Goal: Information Seeking & Learning: Find specific fact

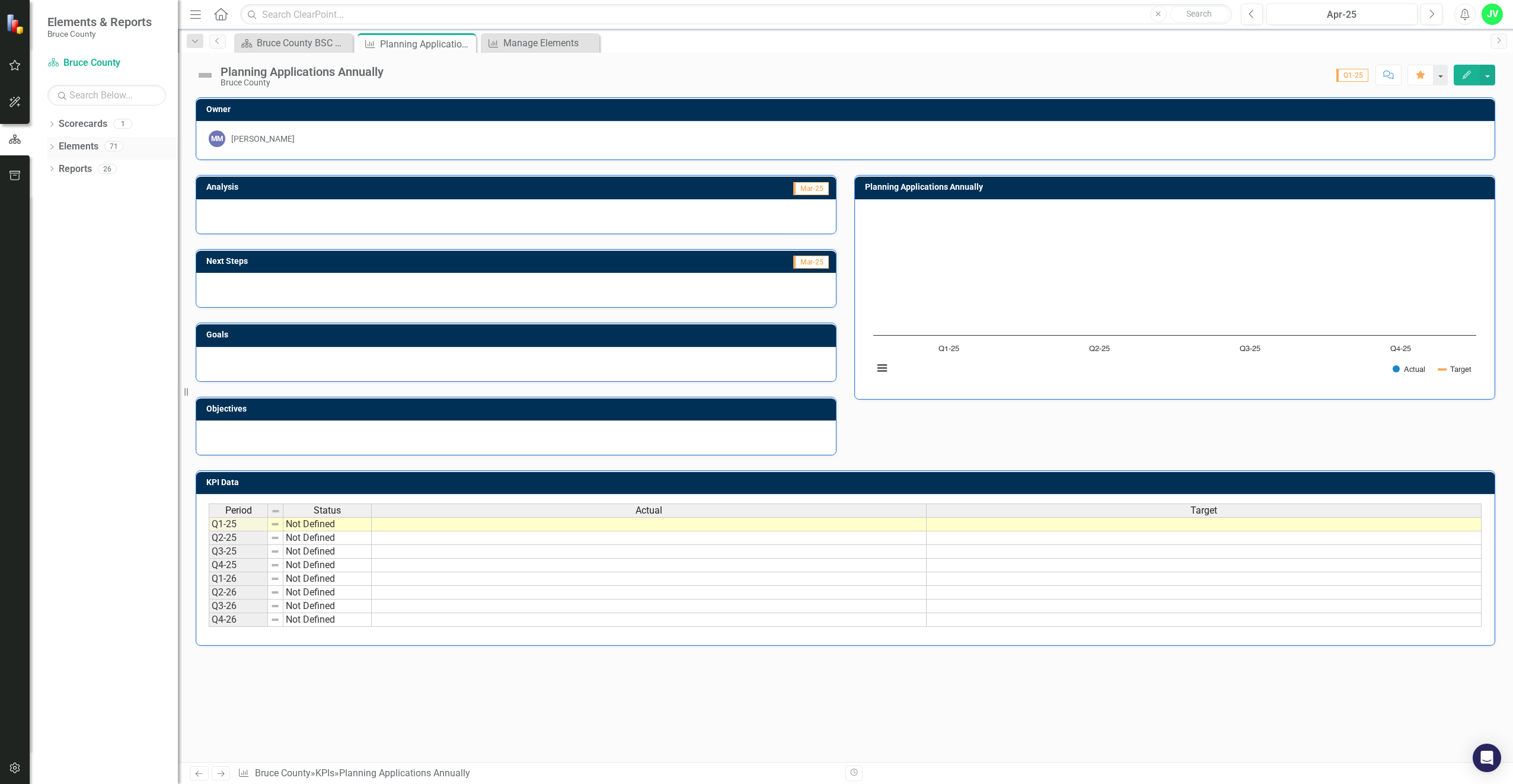
click at [54, 147] on icon "Dropdown" at bounding box center [51, 148] width 9 height 7
click at [58, 212] on icon "Dropdown" at bounding box center [57, 214] width 9 height 7
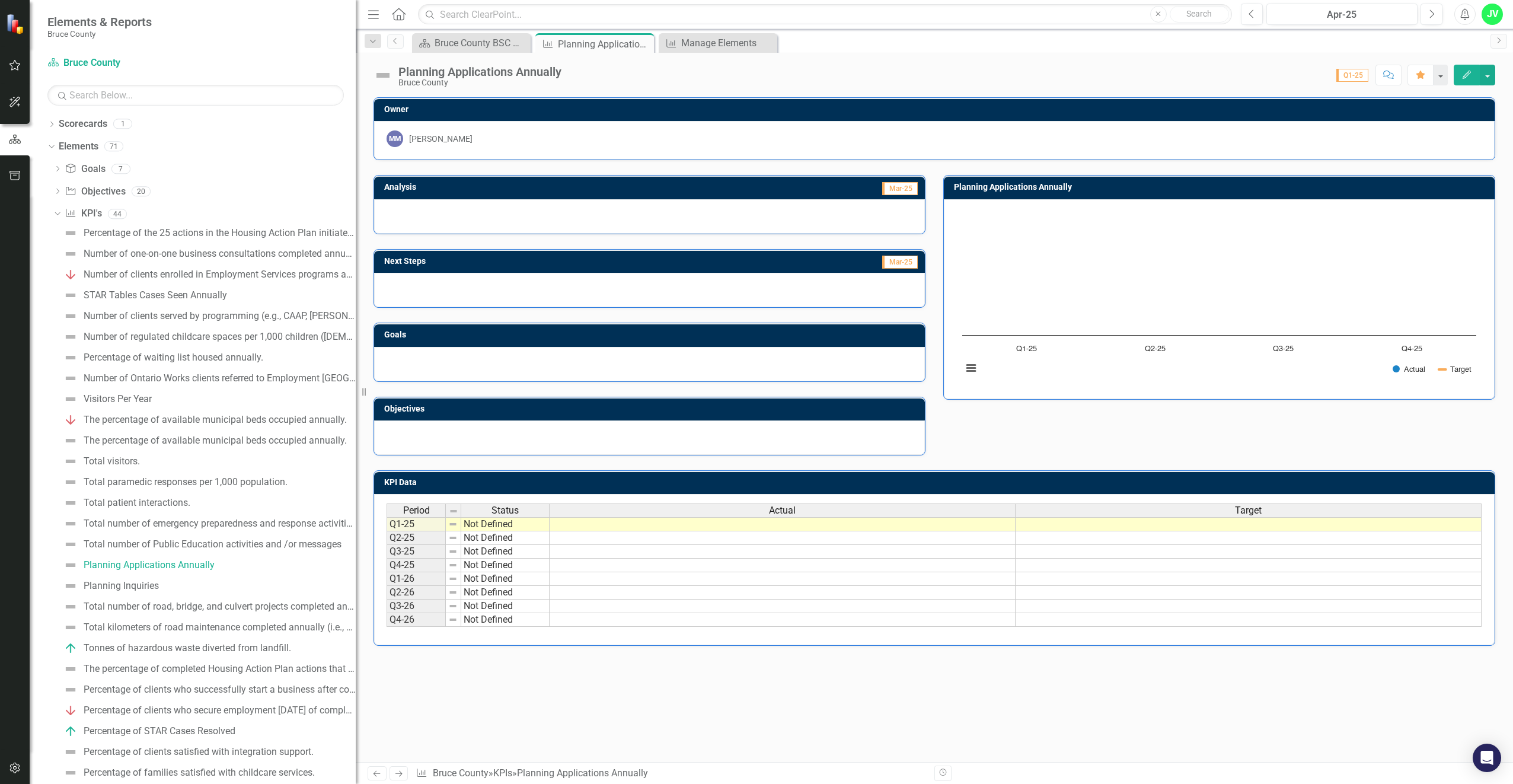
drag, startPoint x: 181, startPoint y: 247, endPoint x: 627, endPoint y: 284, distance: 447.5
click at [627, 284] on div "Elements & Reports Bruce County Scorecard Bruce County Search Dropdown Scorecar…" at bounding box center [756, 392] width 1513 height 784
click at [63, 189] on div "Dropdown Objective Objectives 20" at bounding box center [204, 192] width 302 height 22
click at [56, 189] on icon "Dropdown" at bounding box center [57, 192] width 9 height 7
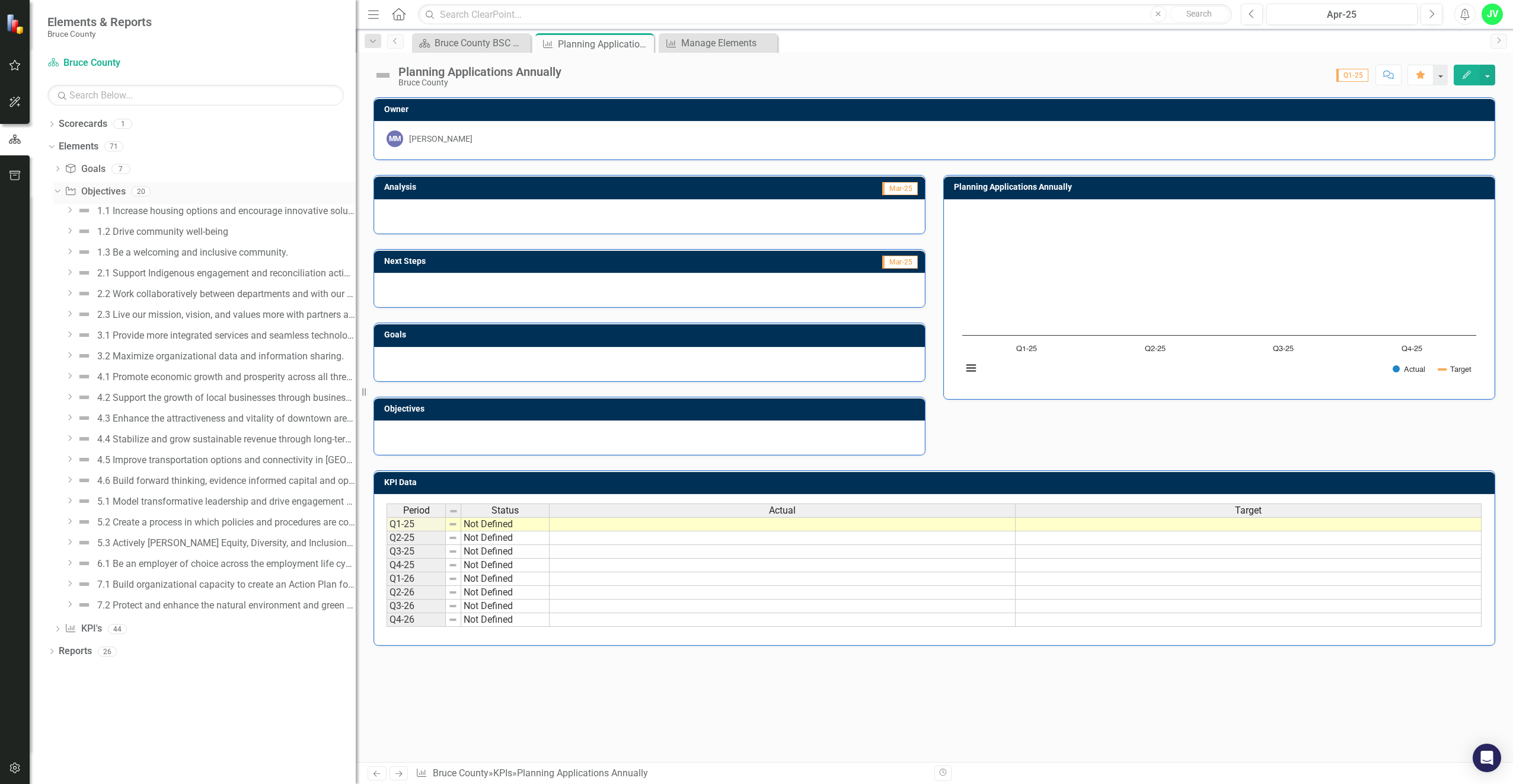
click at [56, 189] on icon "Dropdown" at bounding box center [56, 190] width 7 height 9
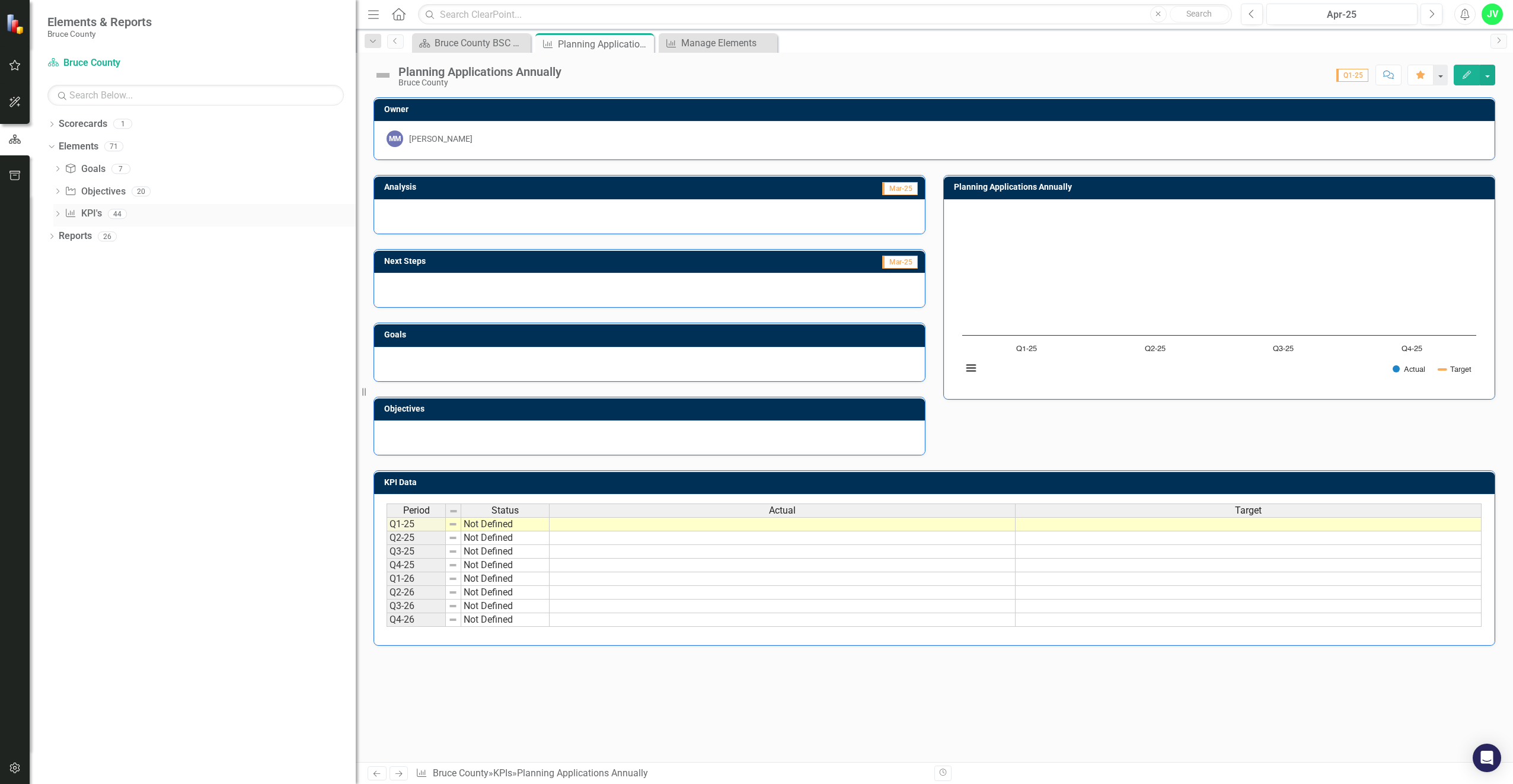
click at [54, 213] on icon "Dropdown" at bounding box center [57, 214] width 9 height 7
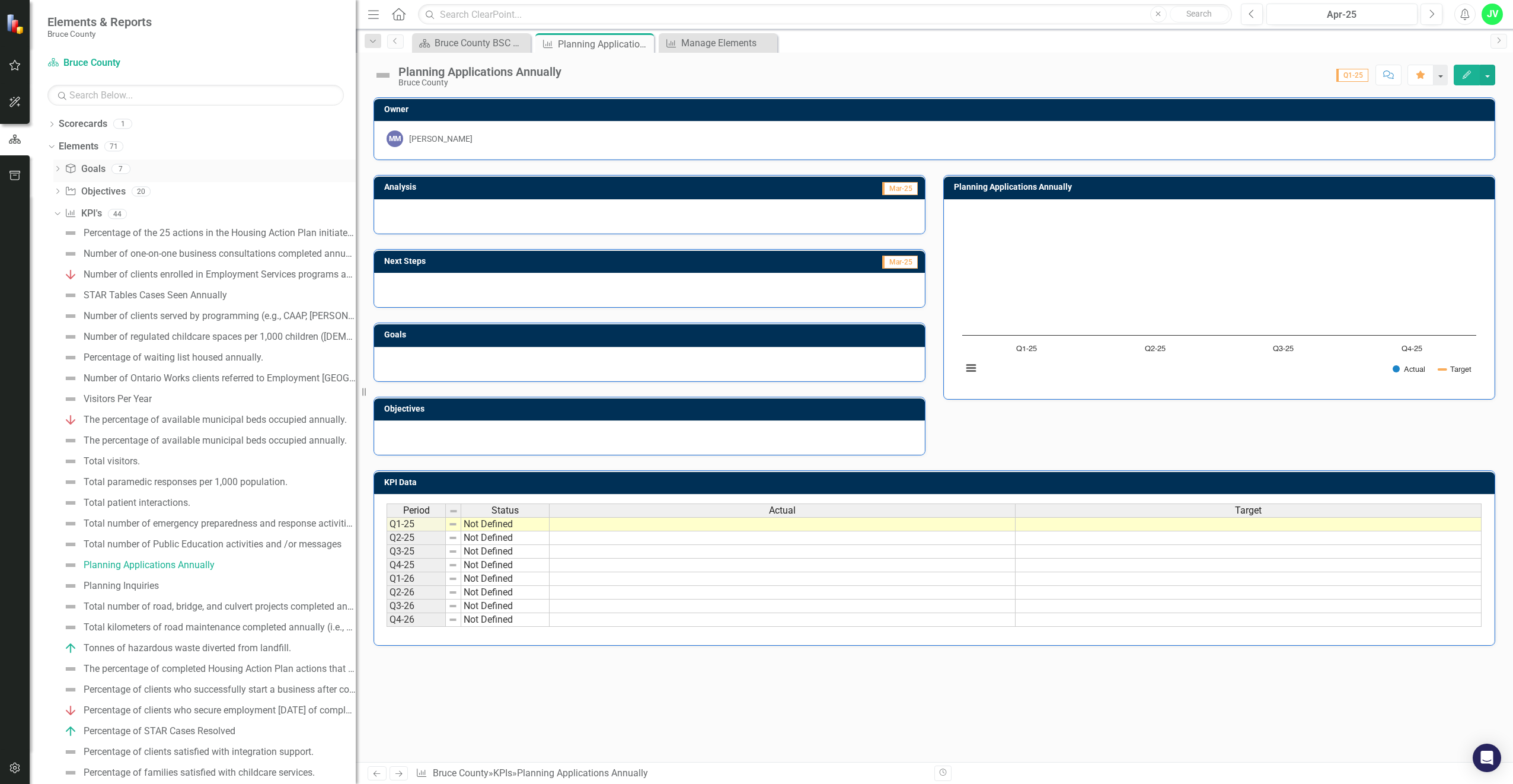
click at [57, 168] on icon "Dropdown" at bounding box center [57, 169] width 9 height 7
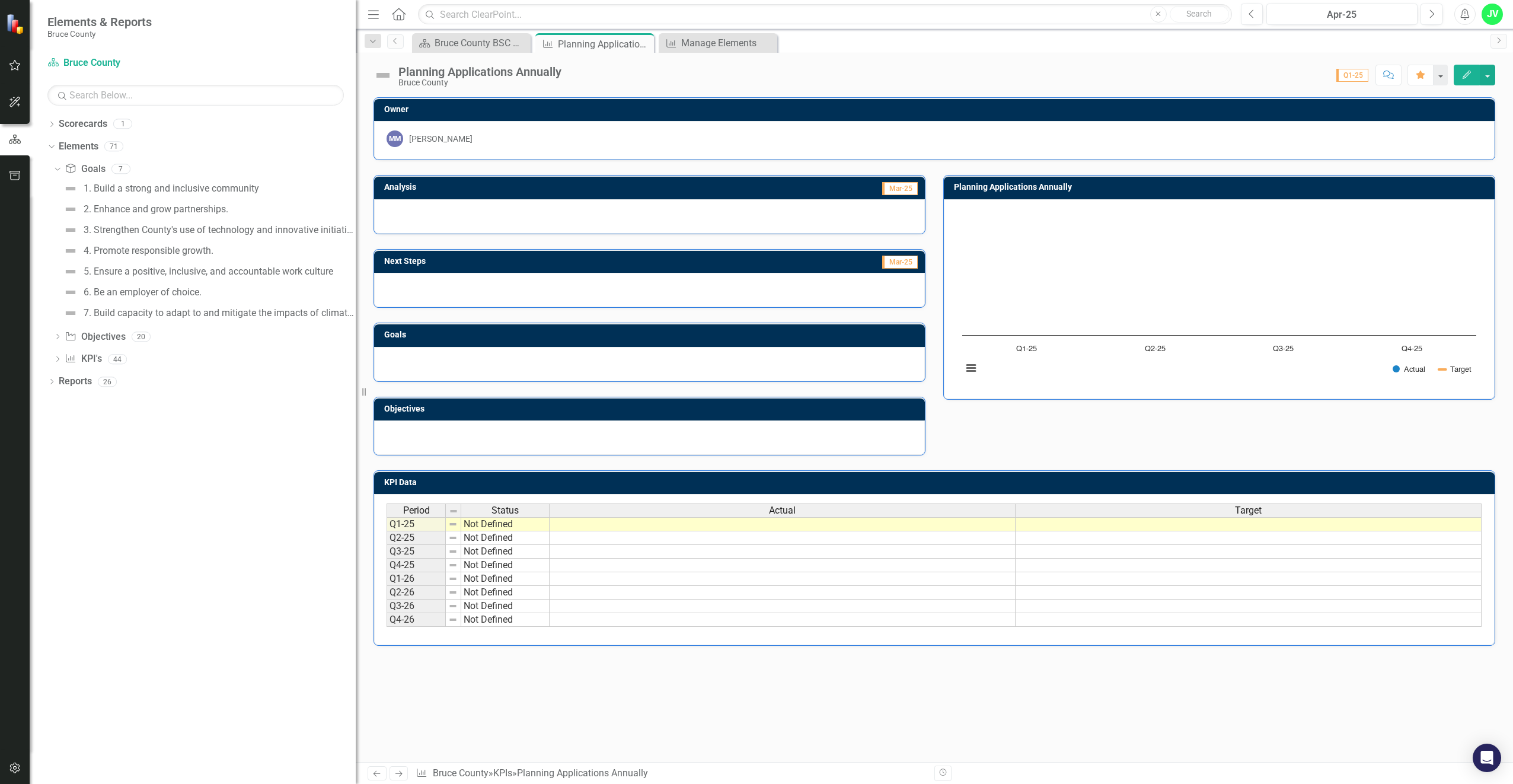
click at [46, 144] on div "Dropdown Scorecards 1 Bruce County Dropdown Elements 71 Dropdown Goal Goals 7 1…" at bounding box center [193, 448] width 326 height 669
click at [170, 94] on input "text" at bounding box center [195, 95] width 296 height 20
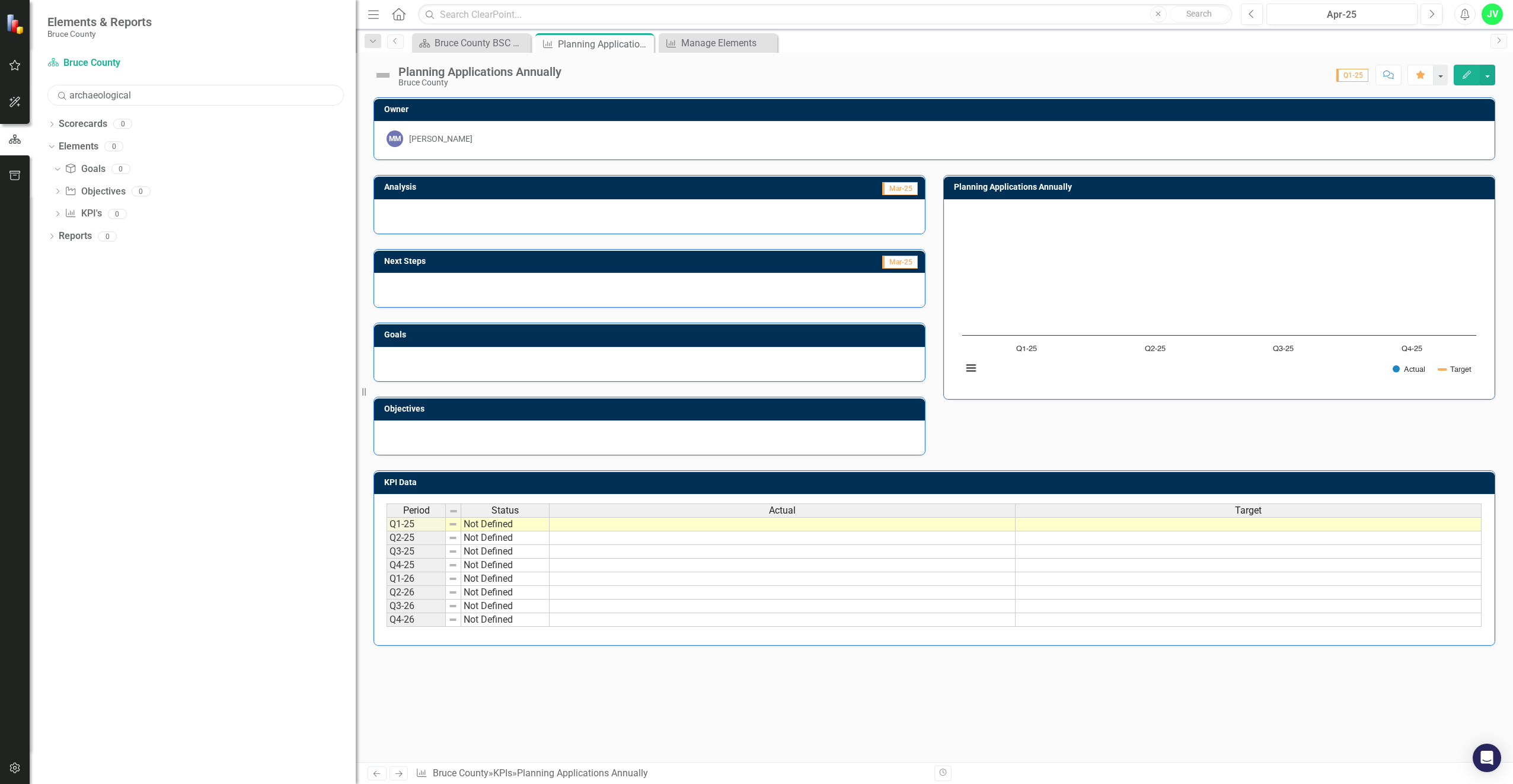
click at [152, 91] on input "archaeological" at bounding box center [195, 95] width 296 height 20
click at [61, 101] on input "archaeological" at bounding box center [195, 95] width 296 height 20
click at [60, 95] on icon "Search" at bounding box center [62, 95] width 12 height 11
click at [162, 96] on input "archaeological" at bounding box center [195, 95] width 296 height 20
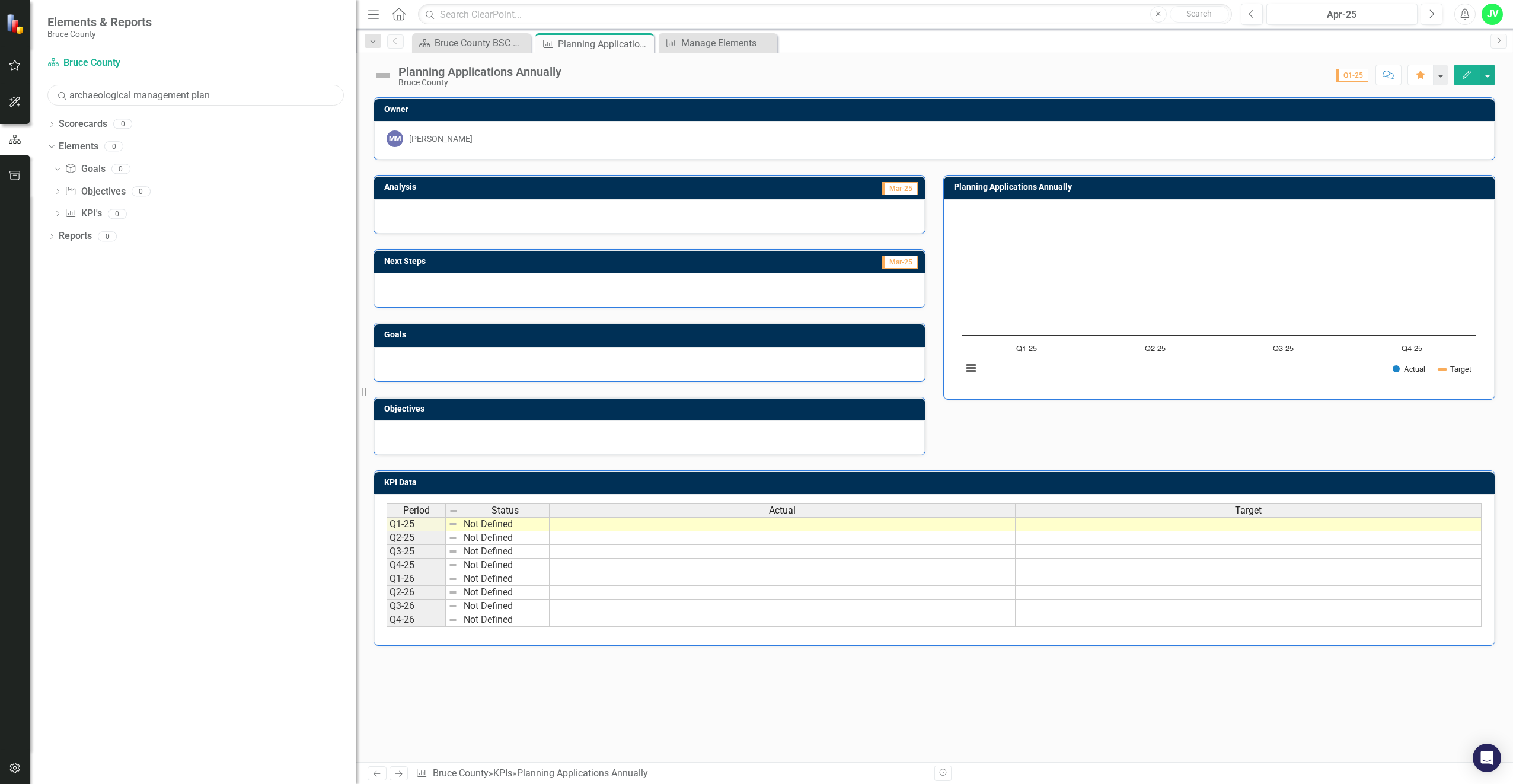
type input "archaeological management plan"
click at [52, 125] on icon "Dropdown" at bounding box center [51, 125] width 9 height 7
click at [223, 402] on div "Dropdown Scorecards 0 Dropdown Elements 0 Dropdown Goal Goals 0 Dropdown Object…" at bounding box center [193, 448] width 326 height 669
